Goal: Task Accomplishment & Management: Manage account settings

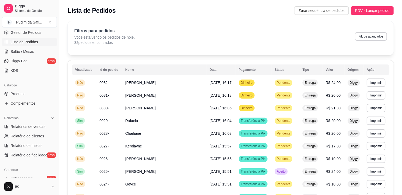
scroll to position [159, 0]
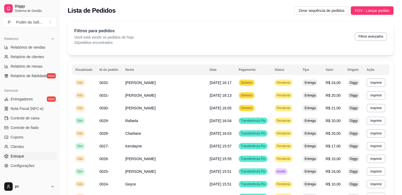
click at [23, 154] on span "Estoque" at bounding box center [17, 156] width 13 height 5
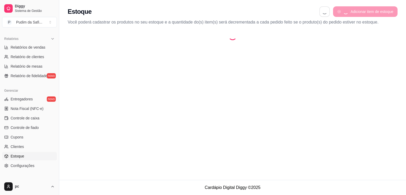
select select "QUANTITY_ORDER"
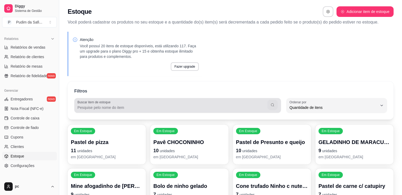
click at [272, 103] on icon "button" at bounding box center [272, 104] width 3 height 3
click at [222, 107] on input "Buscar item de estoque" at bounding box center [172, 107] width 190 height 5
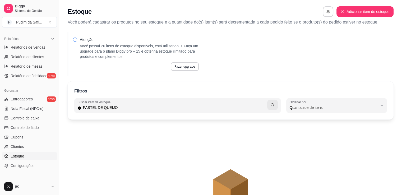
type input "PASTEL DE QUEIJO"
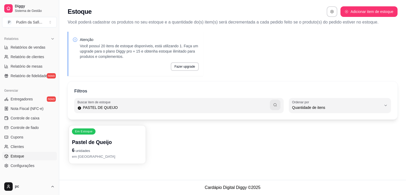
click at [120, 135] on div "Em Estoque Pastel de Queijo 6 unidades em [GEOGRAPHIC_DATA]" at bounding box center [107, 144] width 77 height 39
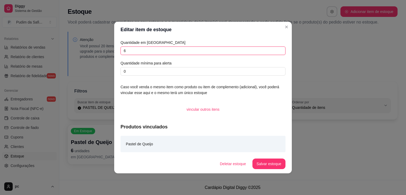
click at [134, 51] on input "6" at bounding box center [203, 51] width 165 height 8
type input "0"
click at [266, 166] on button "Salvar estoque" at bounding box center [269, 164] width 32 height 10
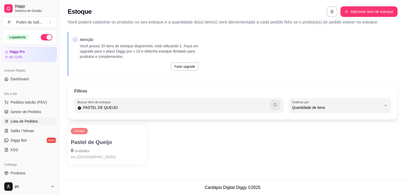
click at [30, 119] on span "Lista de Pedidos" at bounding box center [25, 121] width 28 height 5
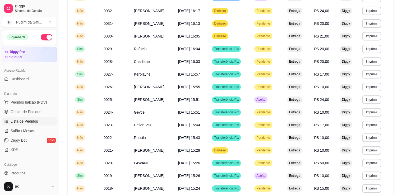
scroll to position [300, 0]
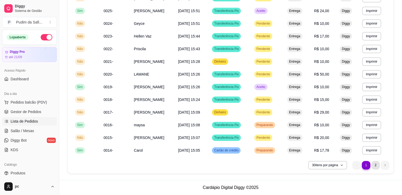
click at [374, 165] on li "2" at bounding box center [376, 165] width 8 height 8
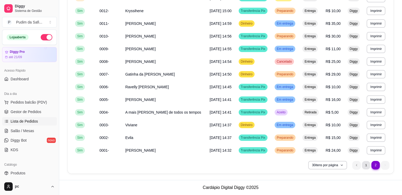
click at [368, 167] on li "1" at bounding box center [366, 165] width 8 height 8
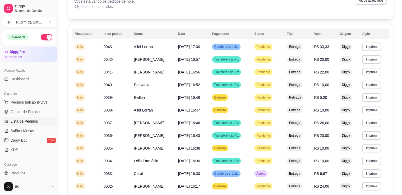
scroll to position [0, 0]
